Goal: Information Seeking & Learning: Learn about a topic

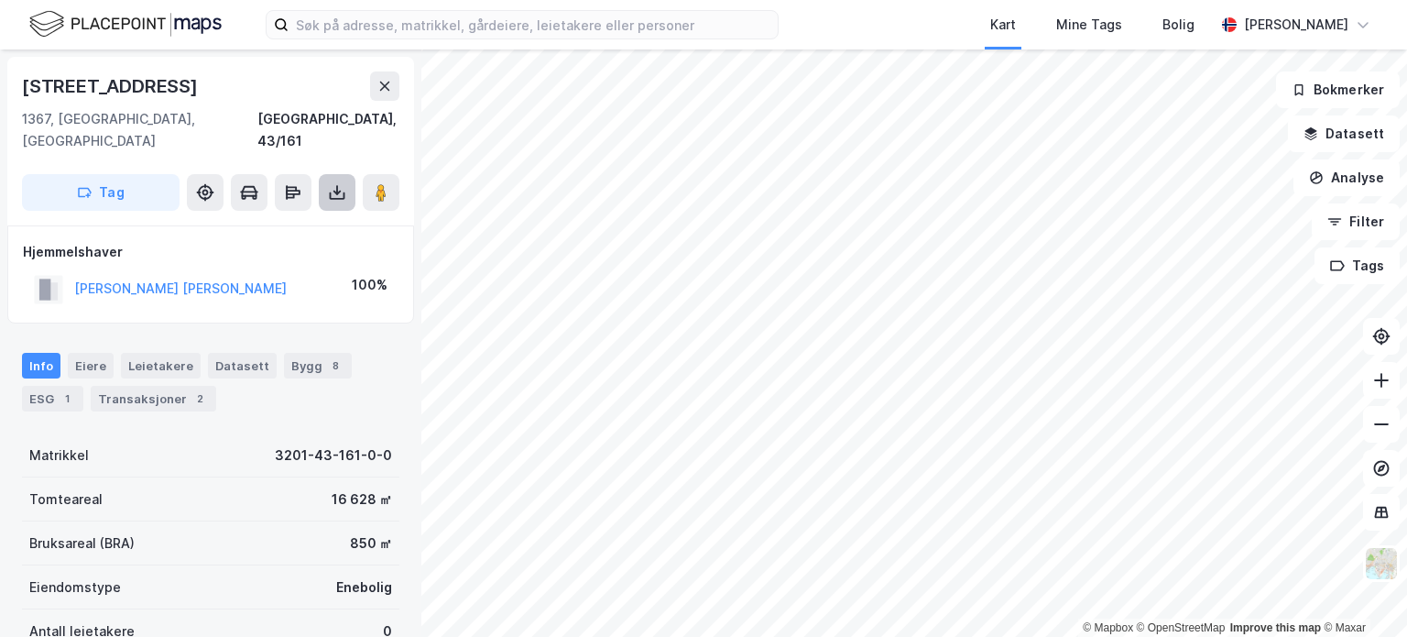
click at [338, 183] on icon at bounding box center [337, 192] width 18 height 18
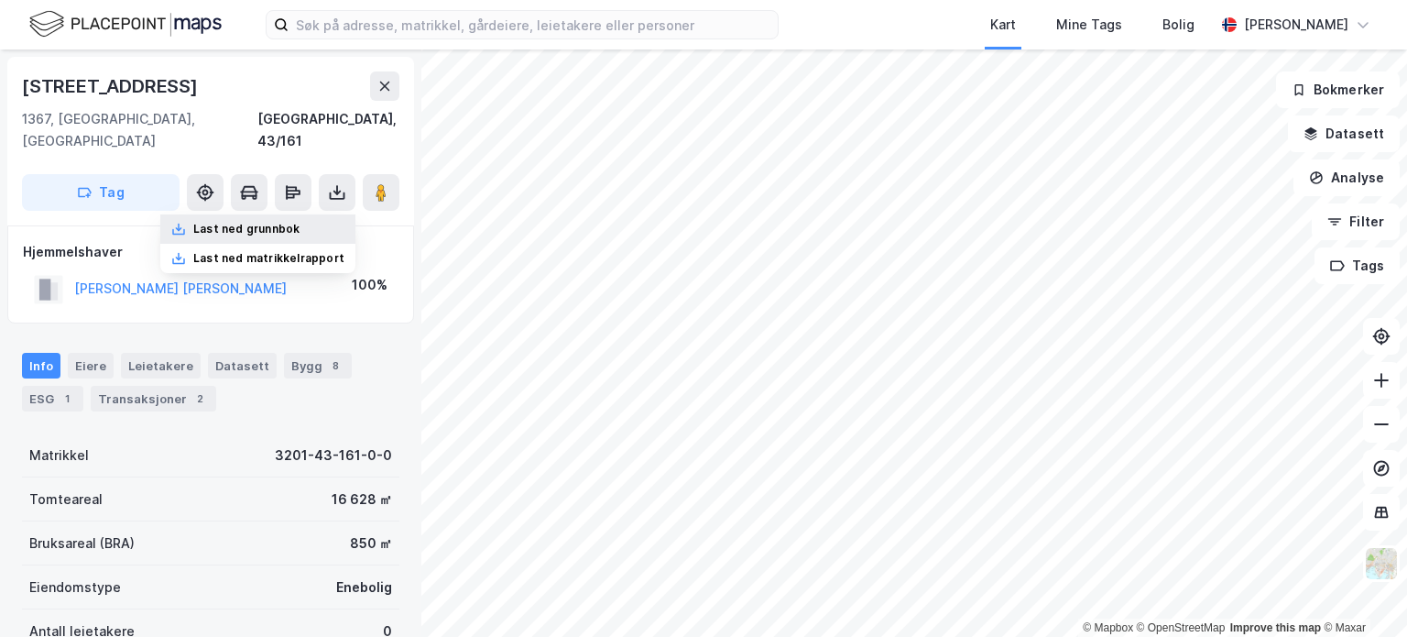
click at [300, 222] on div "Last ned grunnbok" at bounding box center [246, 229] width 106 height 15
drag, startPoint x: 383, startPoint y: 88, endPoint x: 374, endPoint y: 40, distance: 48.5
click at [383, 87] on icon at bounding box center [385, 86] width 10 height 9
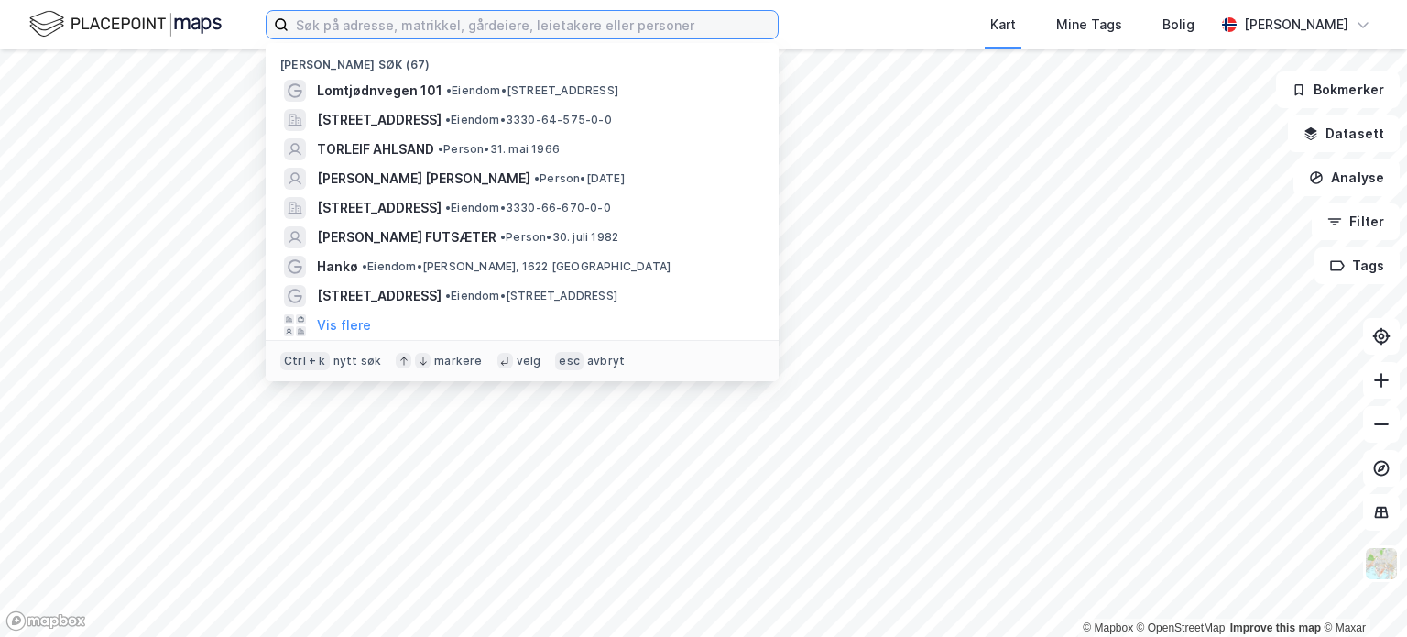
drag, startPoint x: 367, startPoint y: 28, endPoint x: 358, endPoint y: 42, distance: 16.5
click at [363, 30] on input at bounding box center [533, 24] width 489 height 27
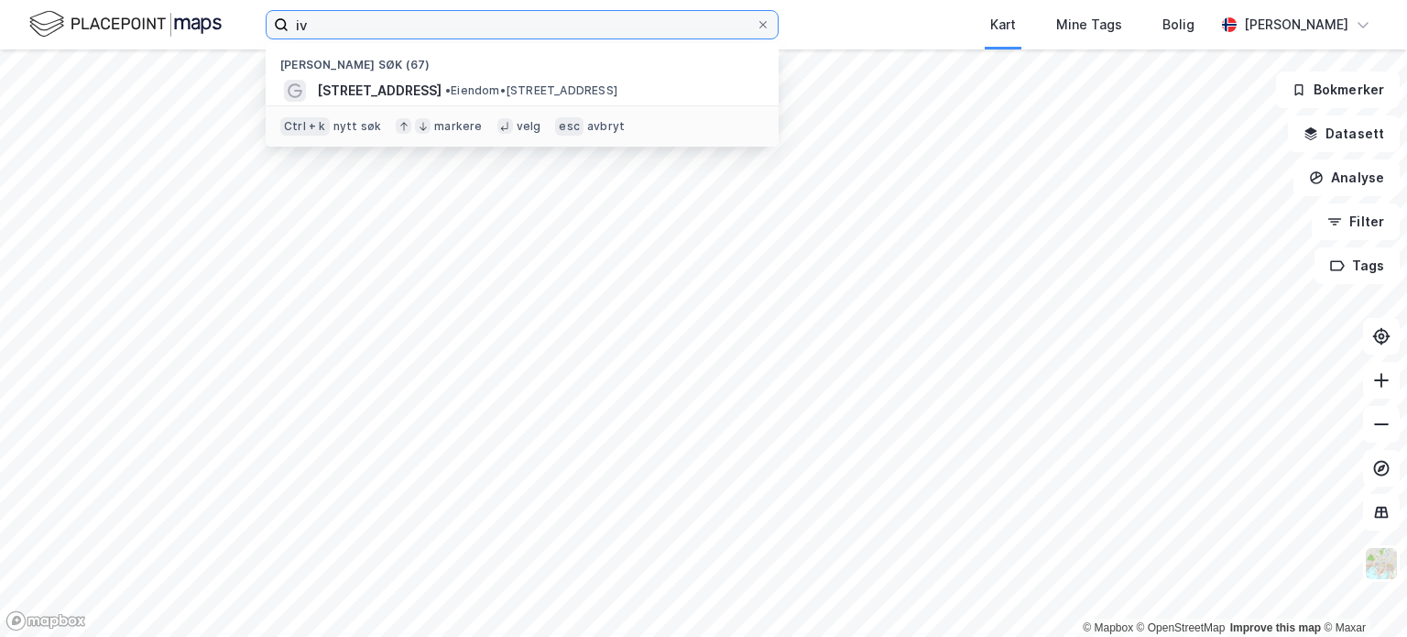
type input "i"
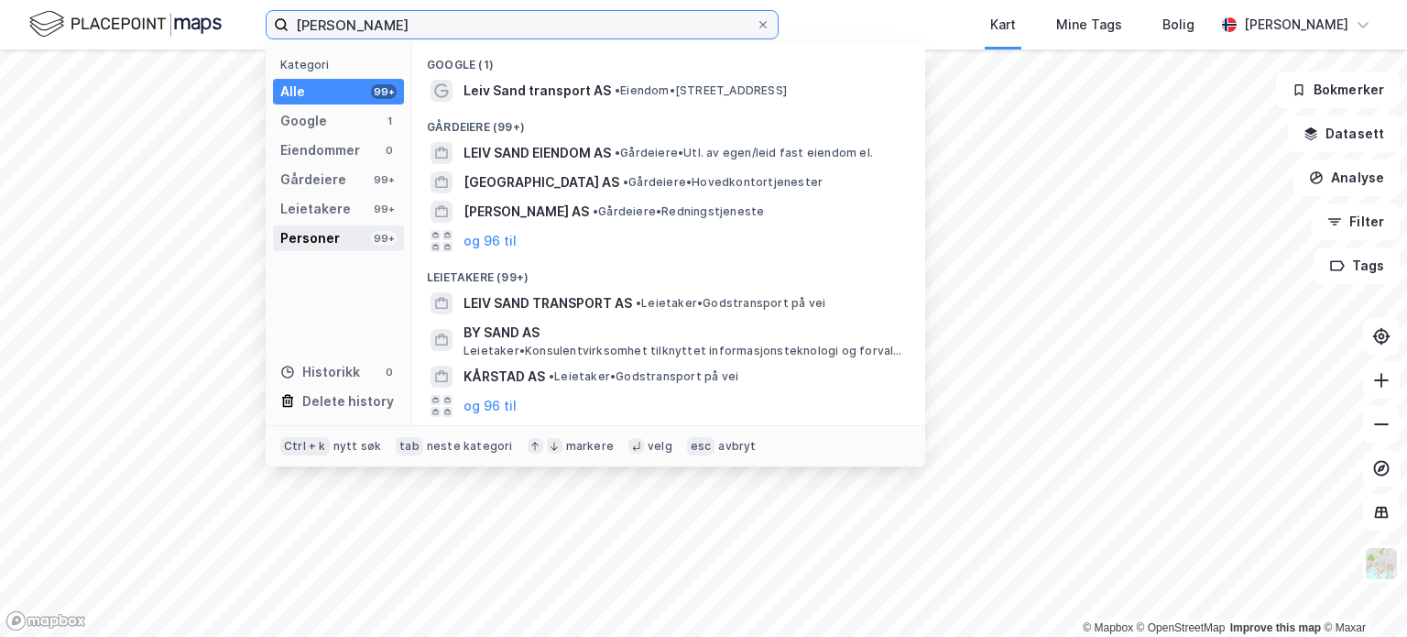
type input "[PERSON_NAME]"
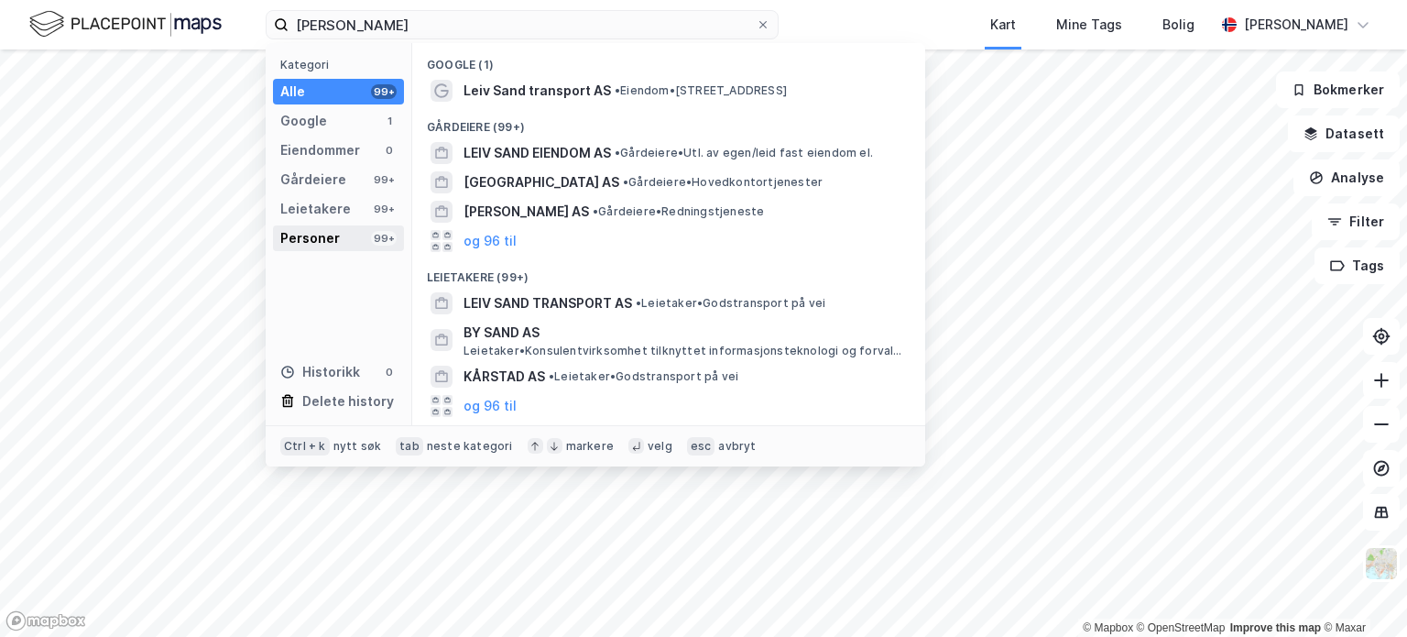
click at [337, 241] on div "Personer 99+" at bounding box center [338, 238] width 131 height 26
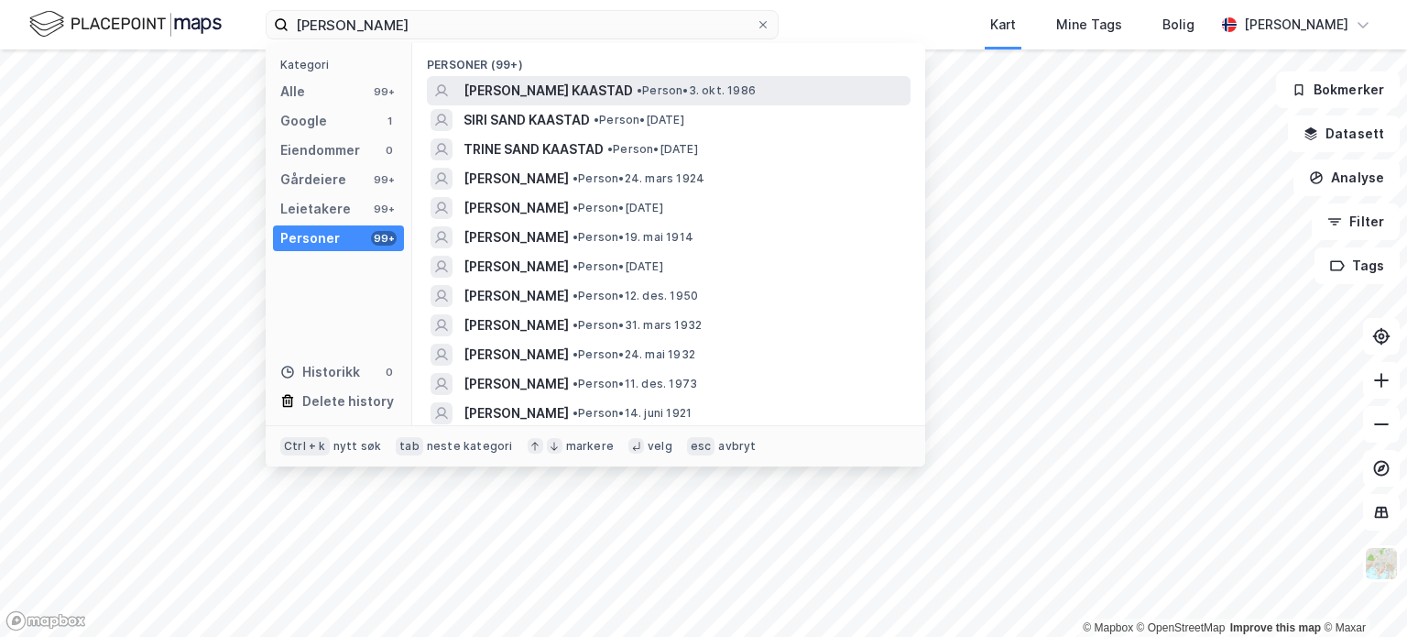
click at [528, 88] on span "[PERSON_NAME] KAASTAD" at bounding box center [547, 91] width 169 height 22
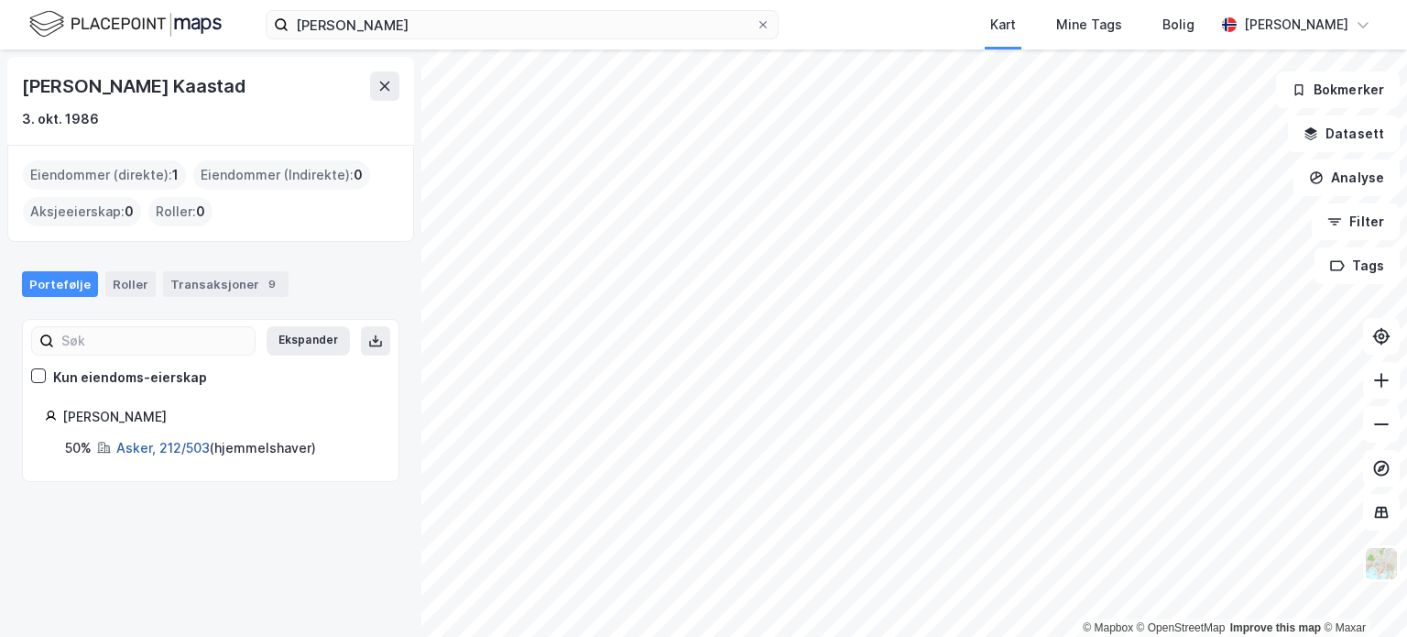
click at [189, 446] on link "Asker, 212/503" at bounding box center [162, 448] width 93 height 16
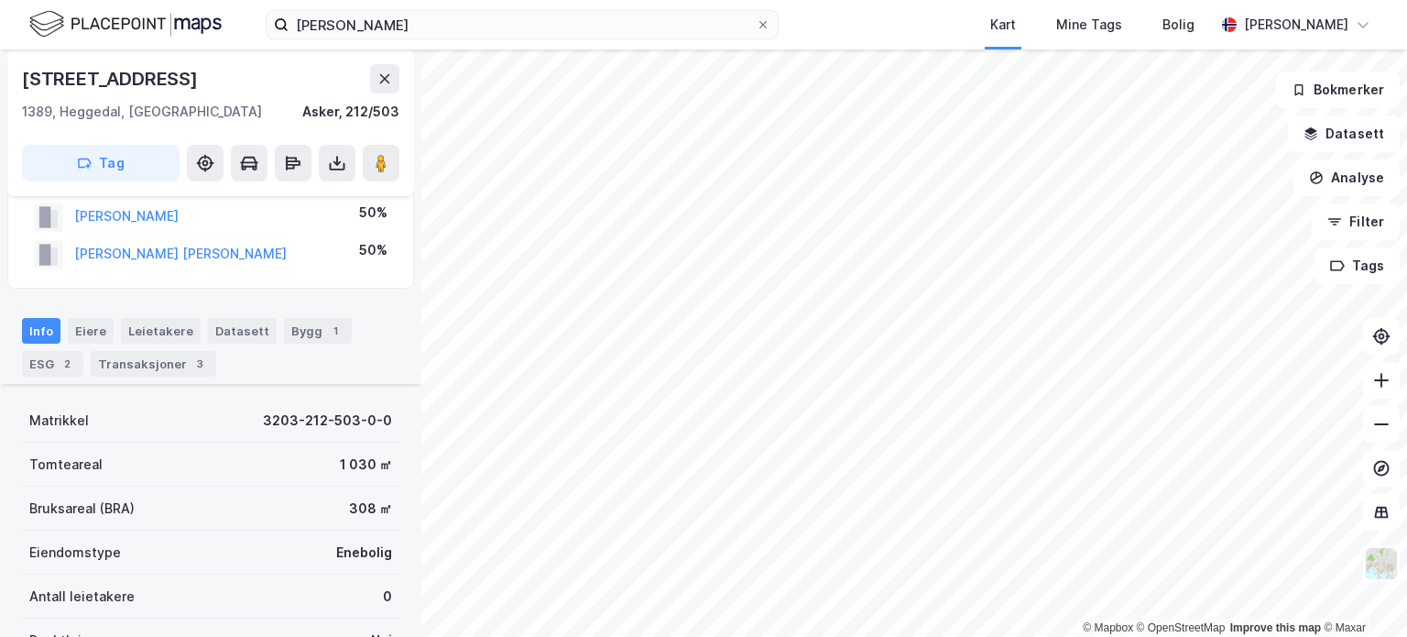
scroll to position [275, 0]
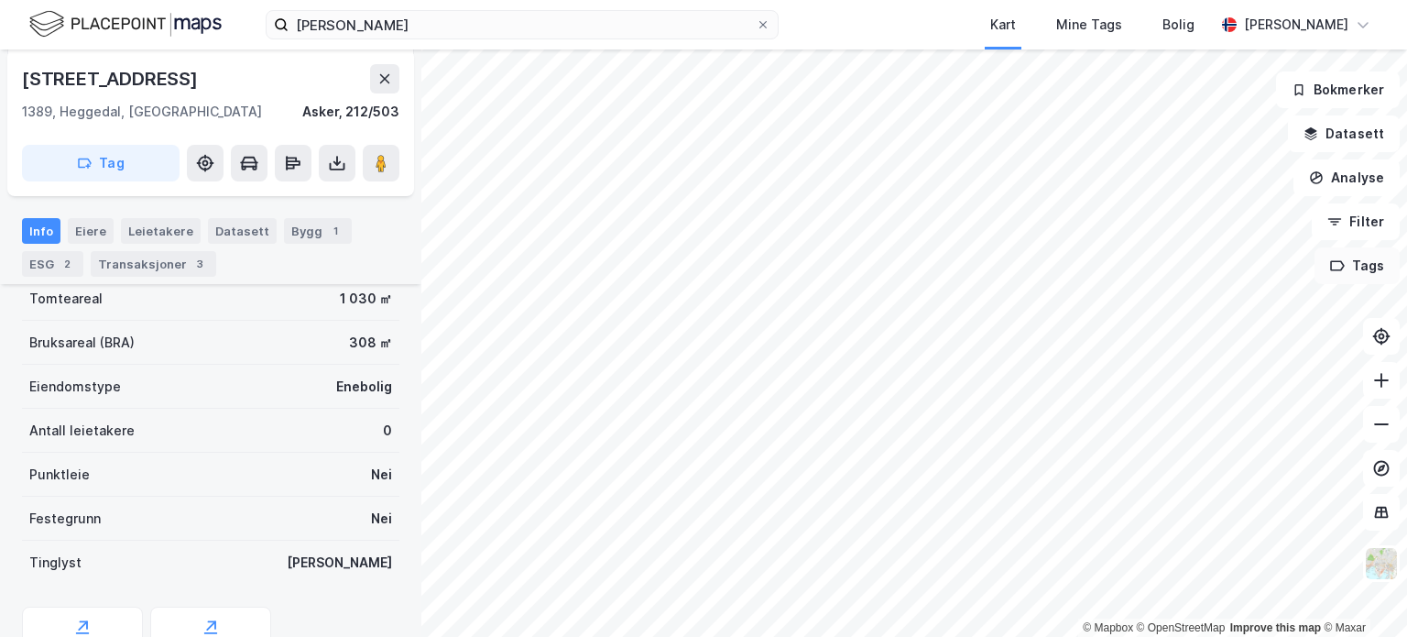
click at [1330, 275] on div "© Mapbox © OpenStreetMap Improve this map © Maxar [PERSON_NAME] SAND Eiendom Ti…" at bounding box center [703, 342] width 1407 height 587
click at [336, 158] on icon at bounding box center [337, 161] width 2 height 10
click at [281, 203] on div "Last ned grunnbok" at bounding box center [246, 199] width 106 height 15
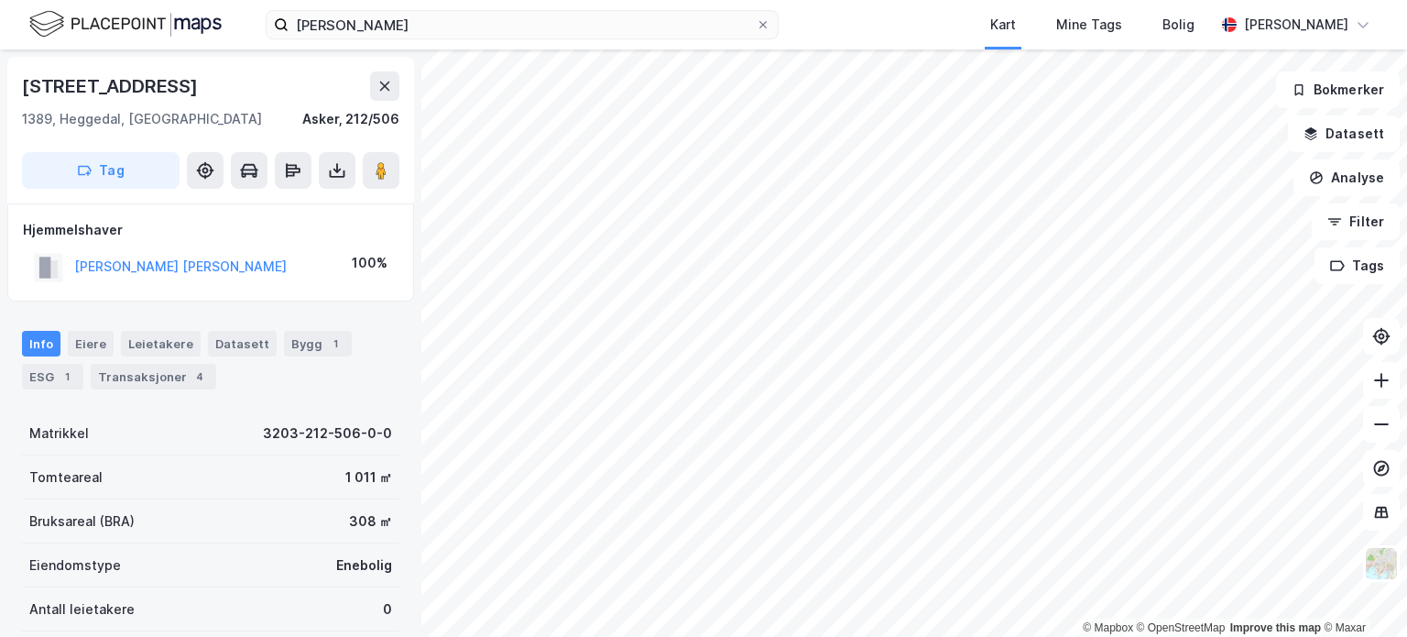
scroll to position [2, 0]
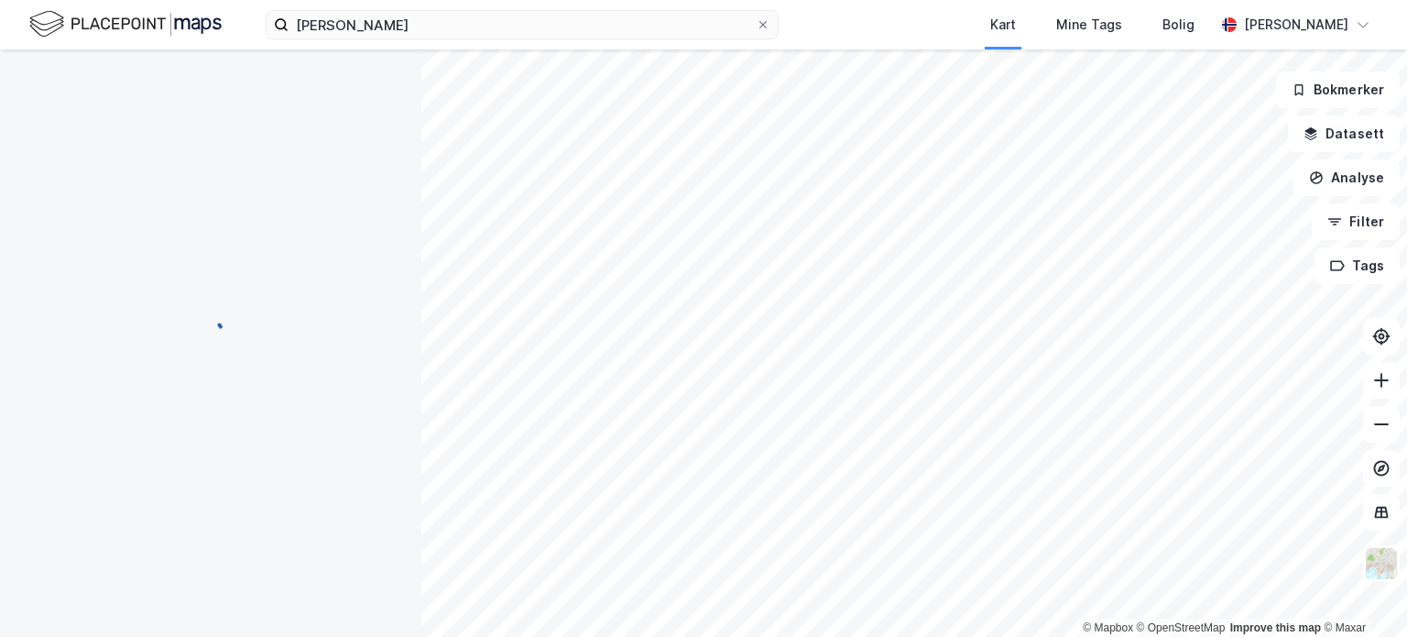
scroll to position [2, 0]
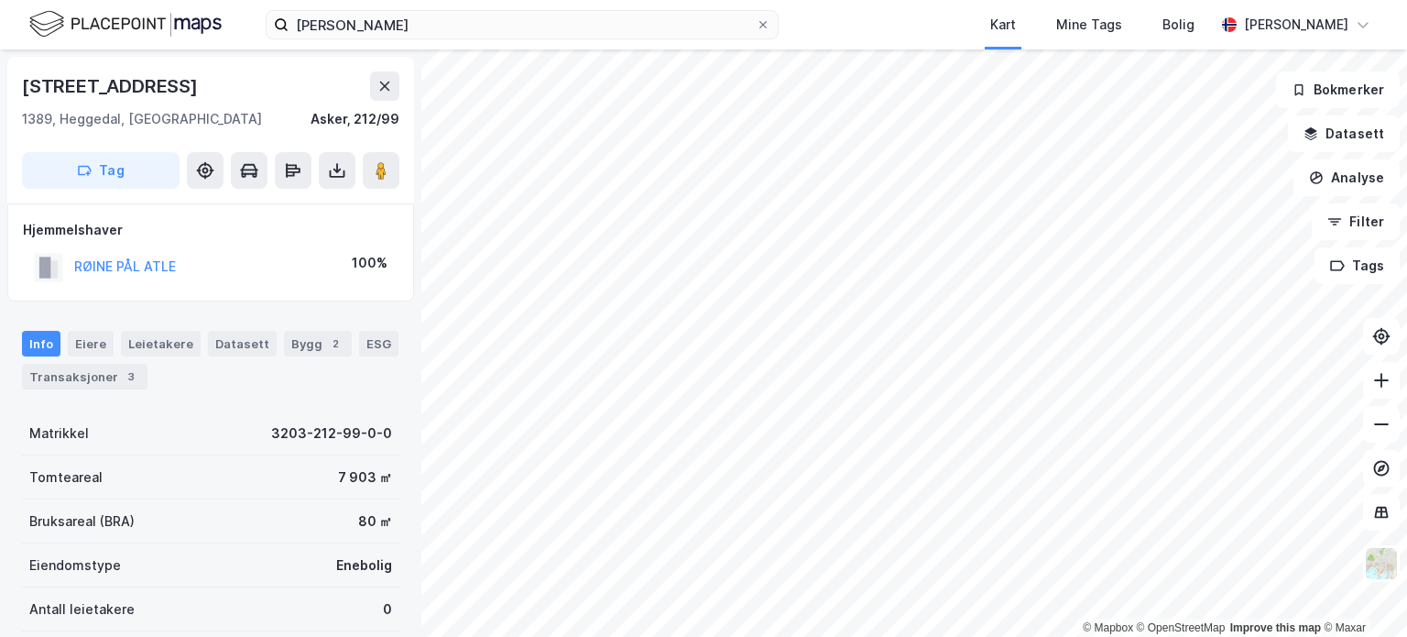
scroll to position [2, 0]
